Goal: Navigation & Orientation: Find specific page/section

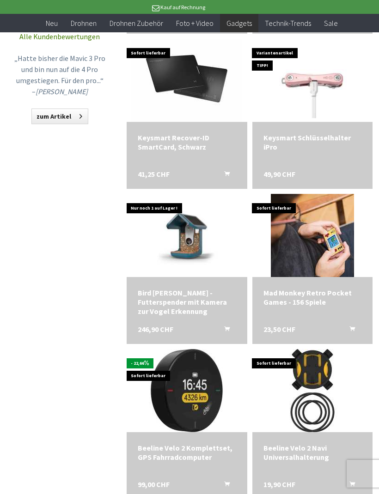
scroll to position [772, 0]
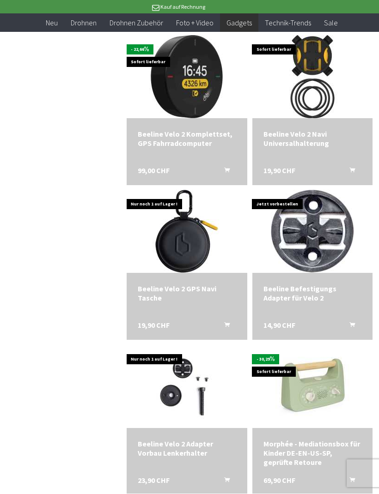
scroll to position [1178, 0]
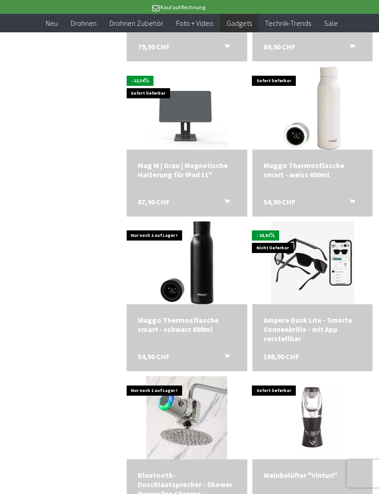
scroll to position [2221, 0]
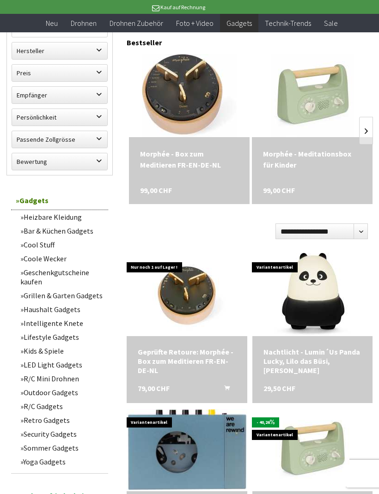
scroll to position [315, 0]
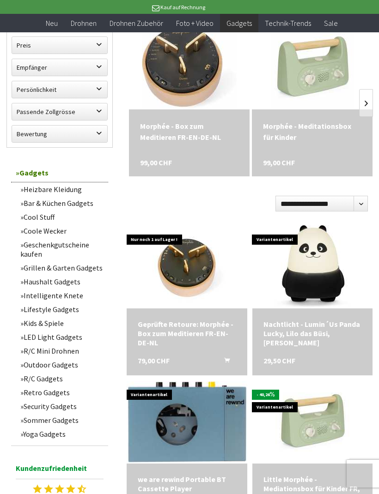
click at [45, 213] on link "Cool Stuff" at bounding box center [62, 217] width 92 height 14
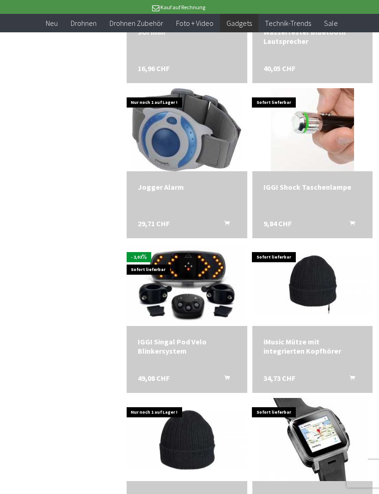
scroll to position [2763, 0]
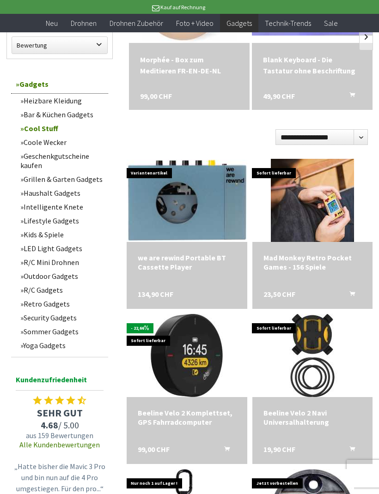
scroll to position [199, 0]
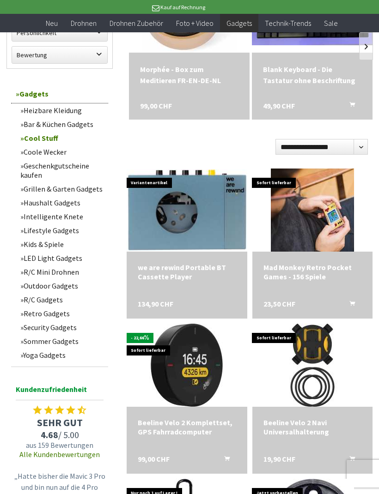
click at [55, 321] on link "Retro Gadgets" at bounding box center [62, 314] width 92 height 14
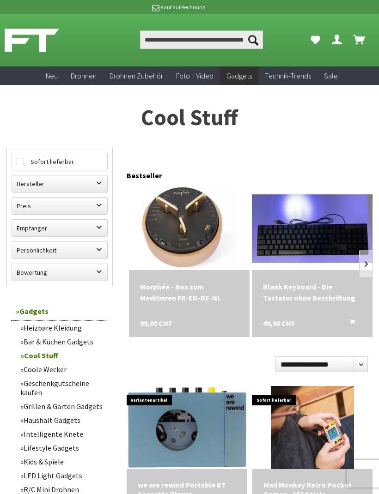
scroll to position [230, 0]
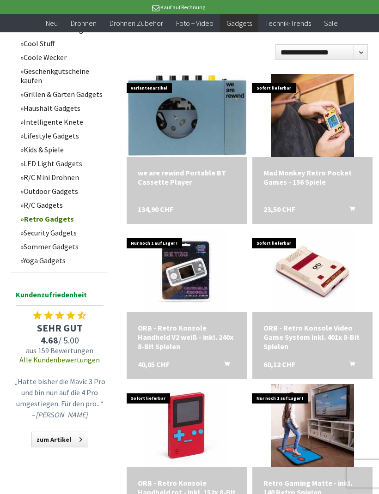
scroll to position [290, 0]
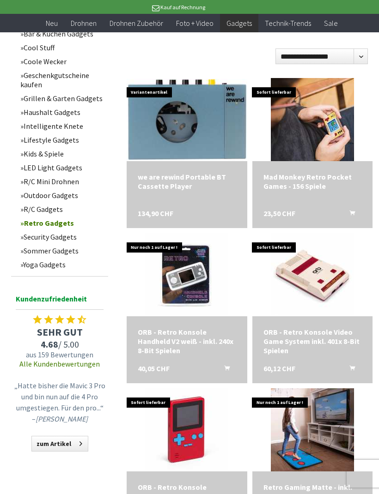
click at [46, 224] on link "Retro Gadgets" at bounding box center [62, 223] width 92 height 14
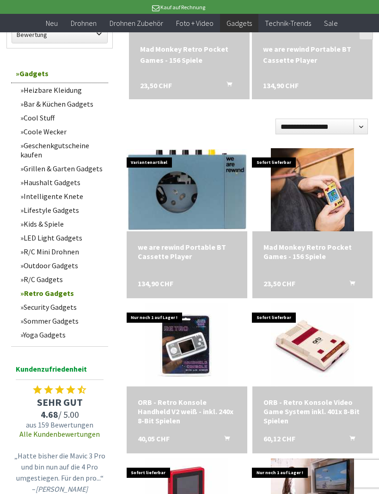
scroll to position [220, 0]
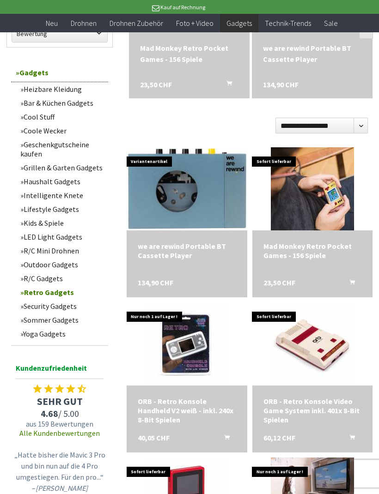
click at [49, 284] on link "R/C Gadgets" at bounding box center [62, 279] width 92 height 14
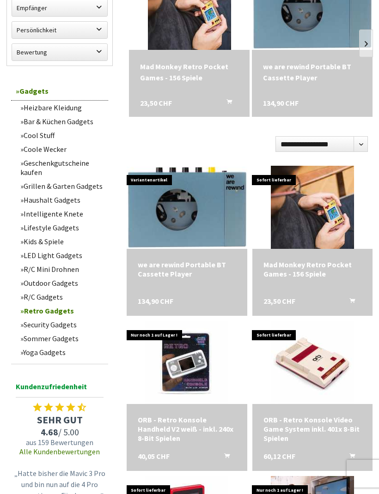
scroll to position [0, 0]
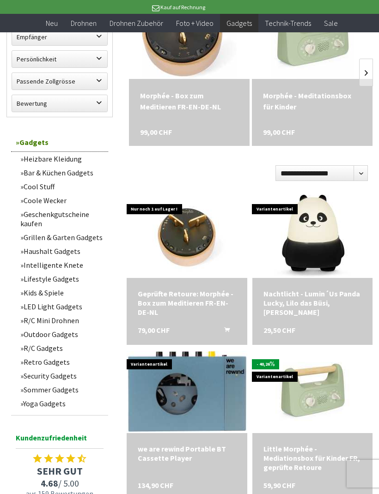
scroll to position [958, 0]
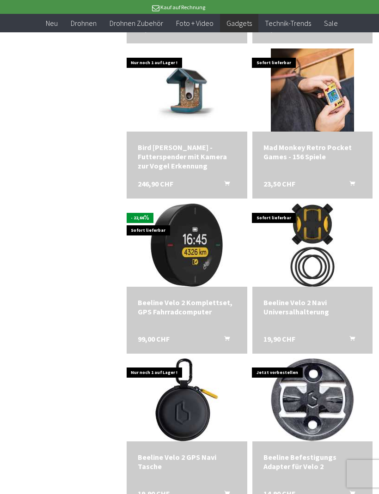
scroll to position [1885, 0]
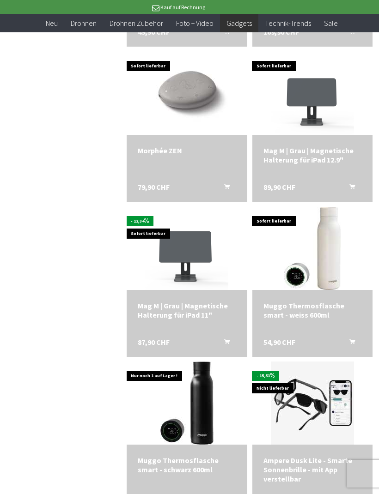
scroll to position [1937, 0]
